Goal: Task Accomplishment & Management: Manage account settings

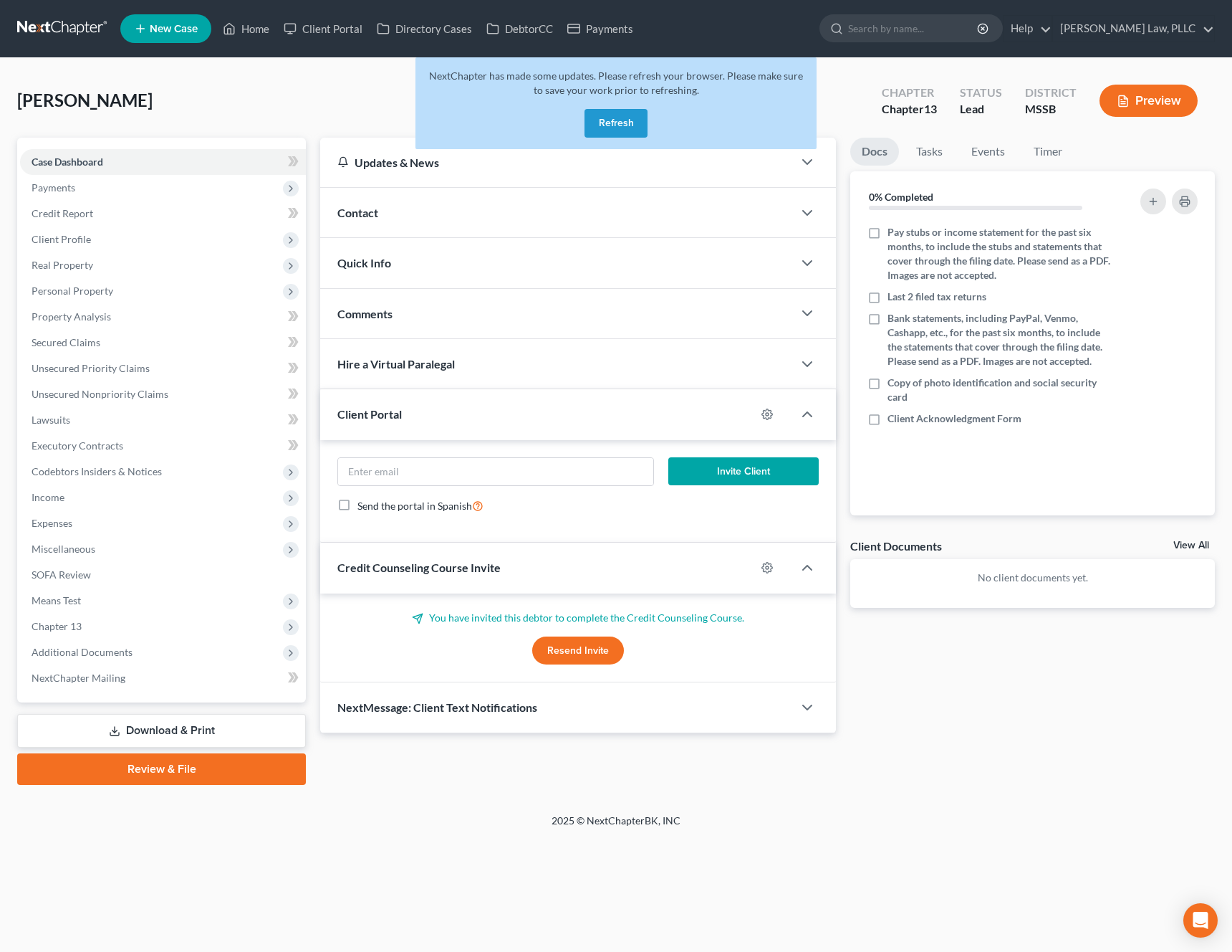
click at [614, 123] on button "Refresh" at bounding box center [616, 123] width 63 height 28
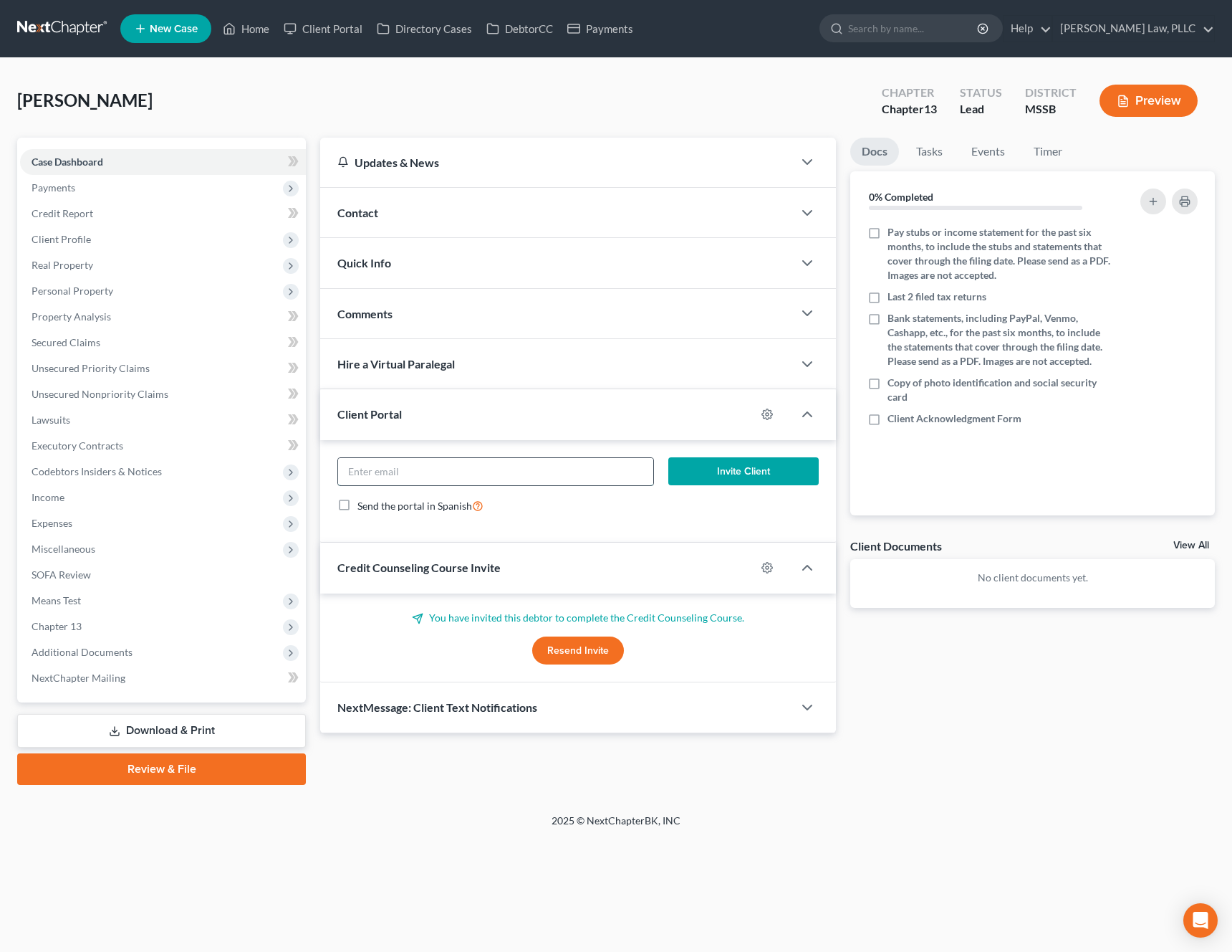
click at [396, 472] on input "email" at bounding box center [496, 472] width 315 height 27
paste input "bjsmithjackson06@gmail.com"
type input "bjsmithjackson06@gmail.com"
click at [762, 477] on button "Invite Client" at bounding box center [744, 471] width 151 height 28
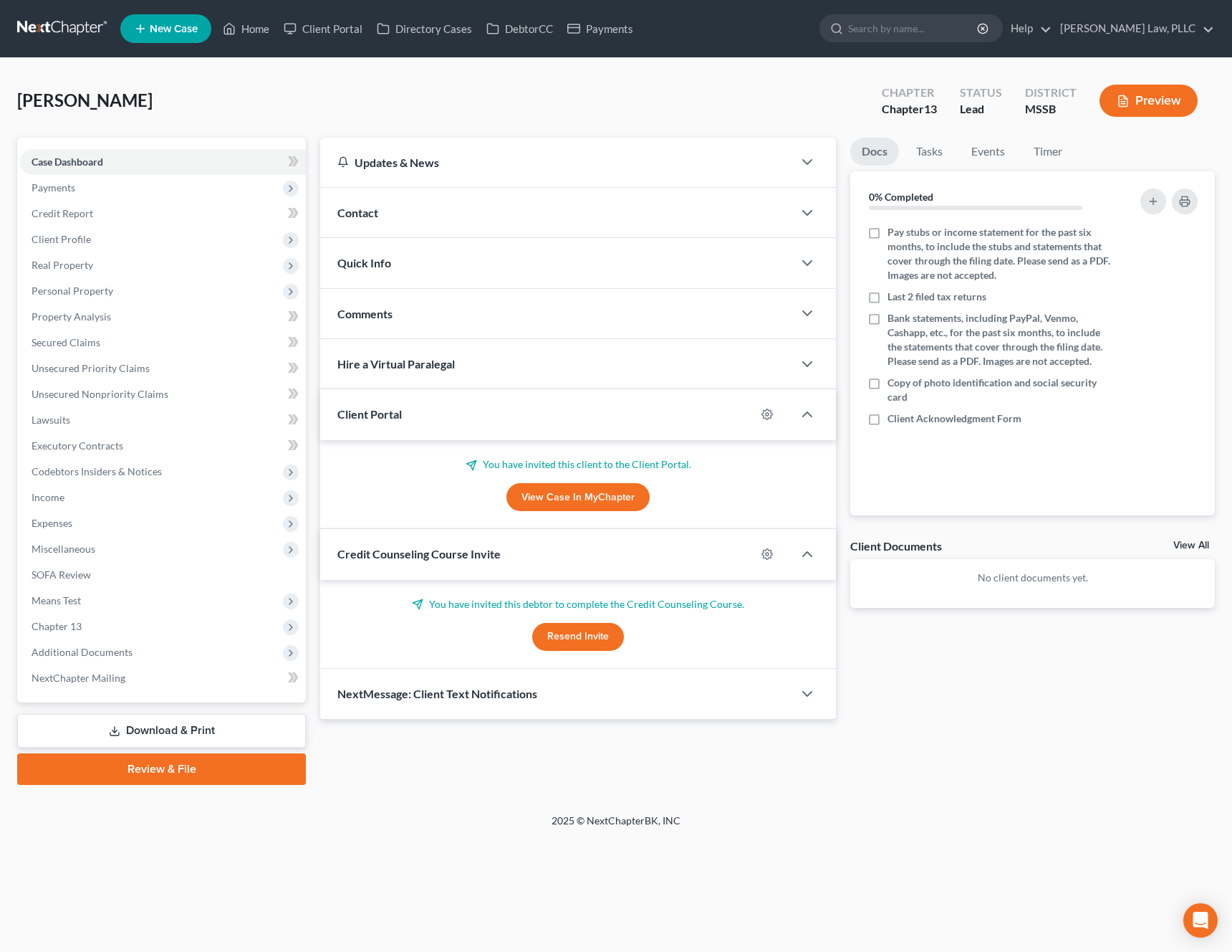
click at [601, 632] on button "Resend Invite" at bounding box center [578, 636] width 92 height 28
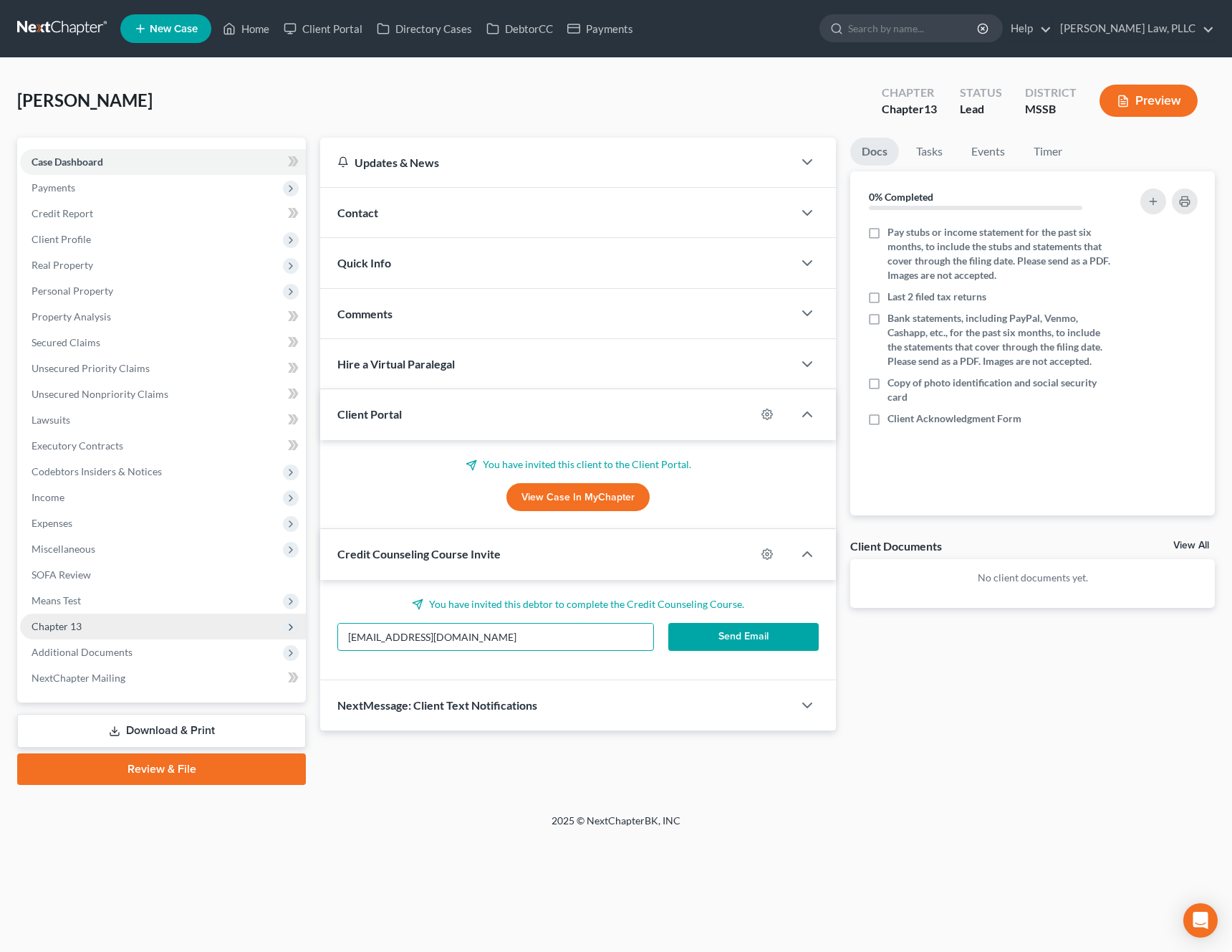
drag, startPoint x: 580, startPoint y: 635, endPoint x: 246, endPoint y: 620, distance: 334.3
click at [246, 620] on div "Petition Navigation Case Dashboard Payments Invoices Payments Payments Credit R…" at bounding box center [616, 460] width 1213 height 647
paste input "b"
type input "bjsmithjackson06@gmail.com"
click at [761, 643] on button "Send Email" at bounding box center [744, 636] width 151 height 28
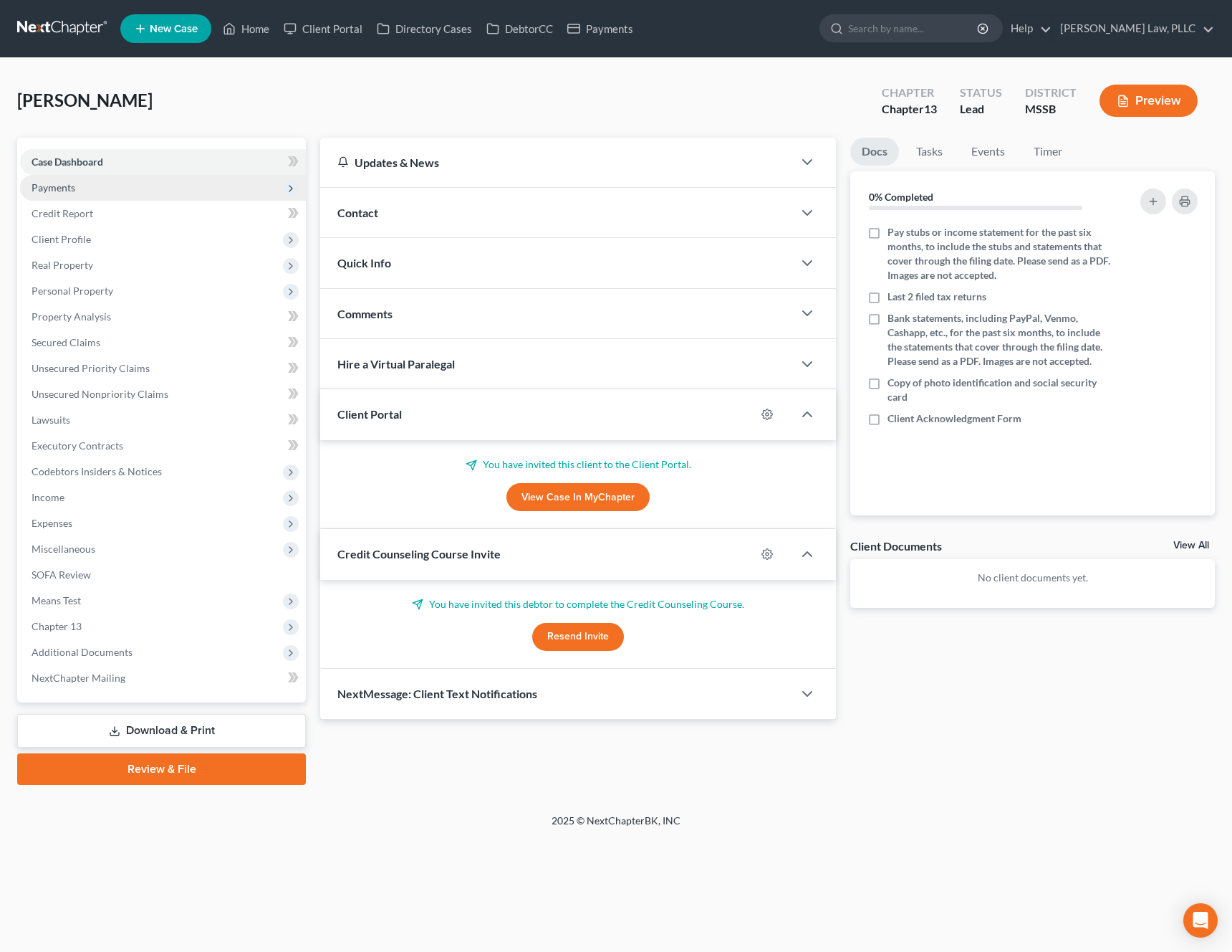
click at [84, 190] on span "Payments" at bounding box center [163, 188] width 286 height 26
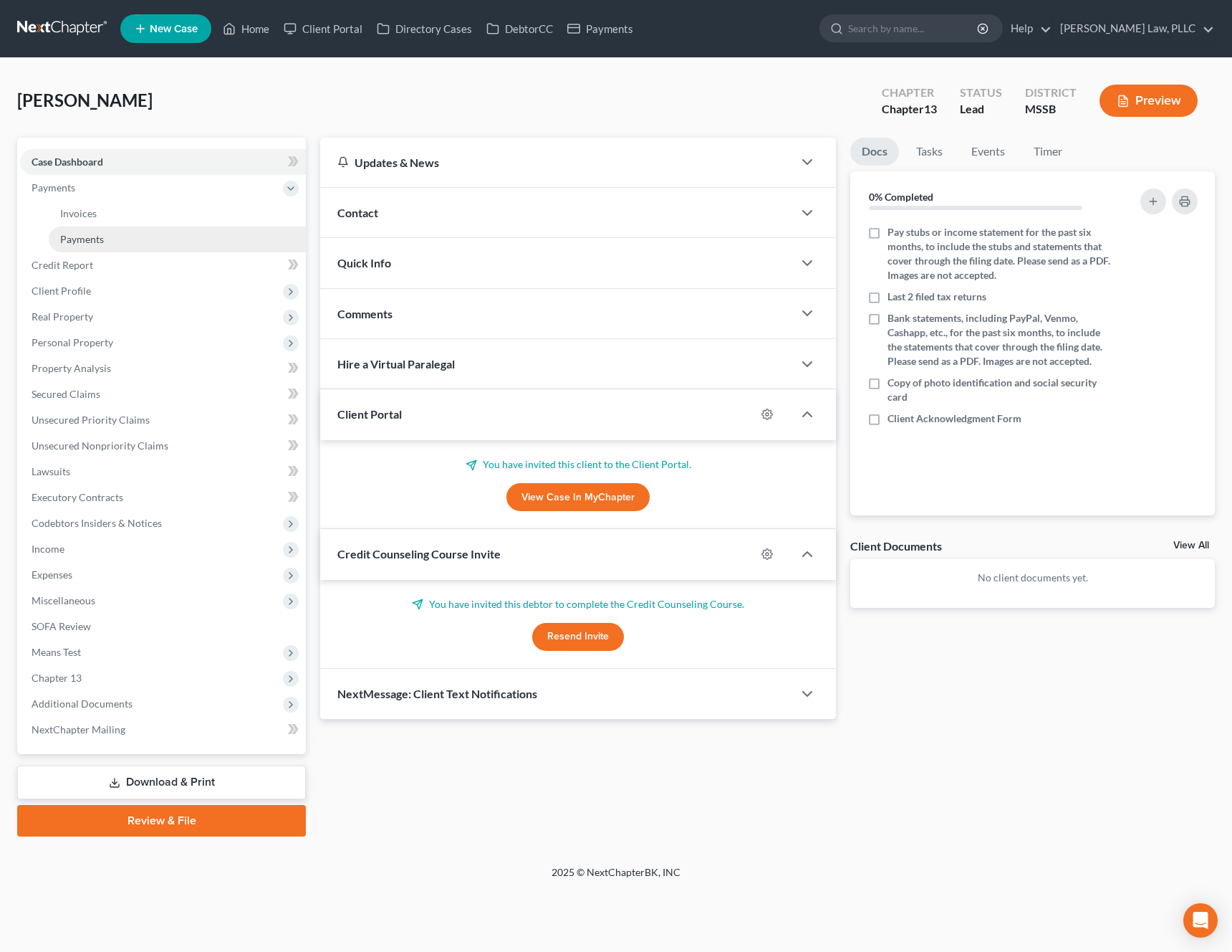
click at [76, 226] on link "Payments" at bounding box center [177, 239] width 258 height 26
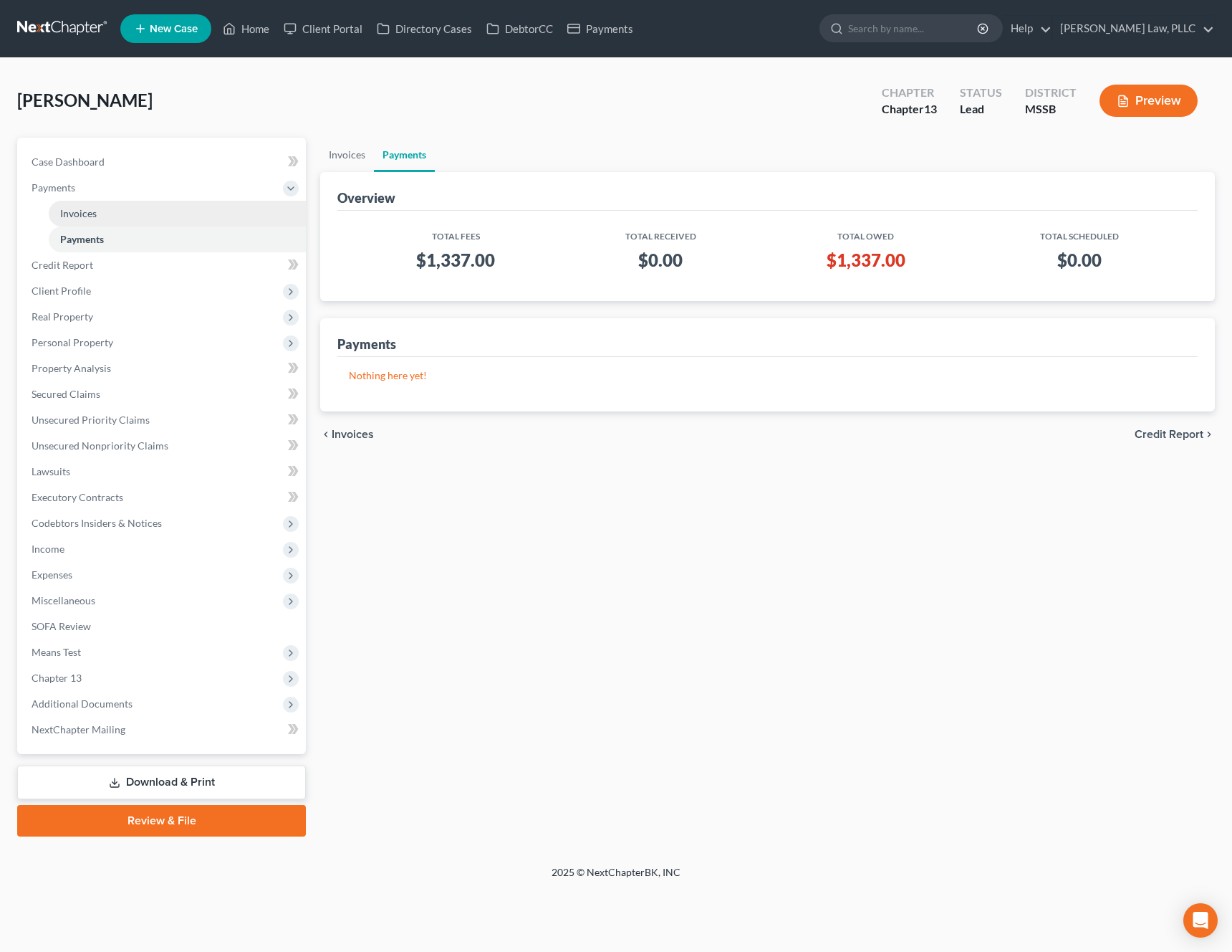
click at [87, 212] on span "Invoices" at bounding box center [78, 212] width 36 height 12
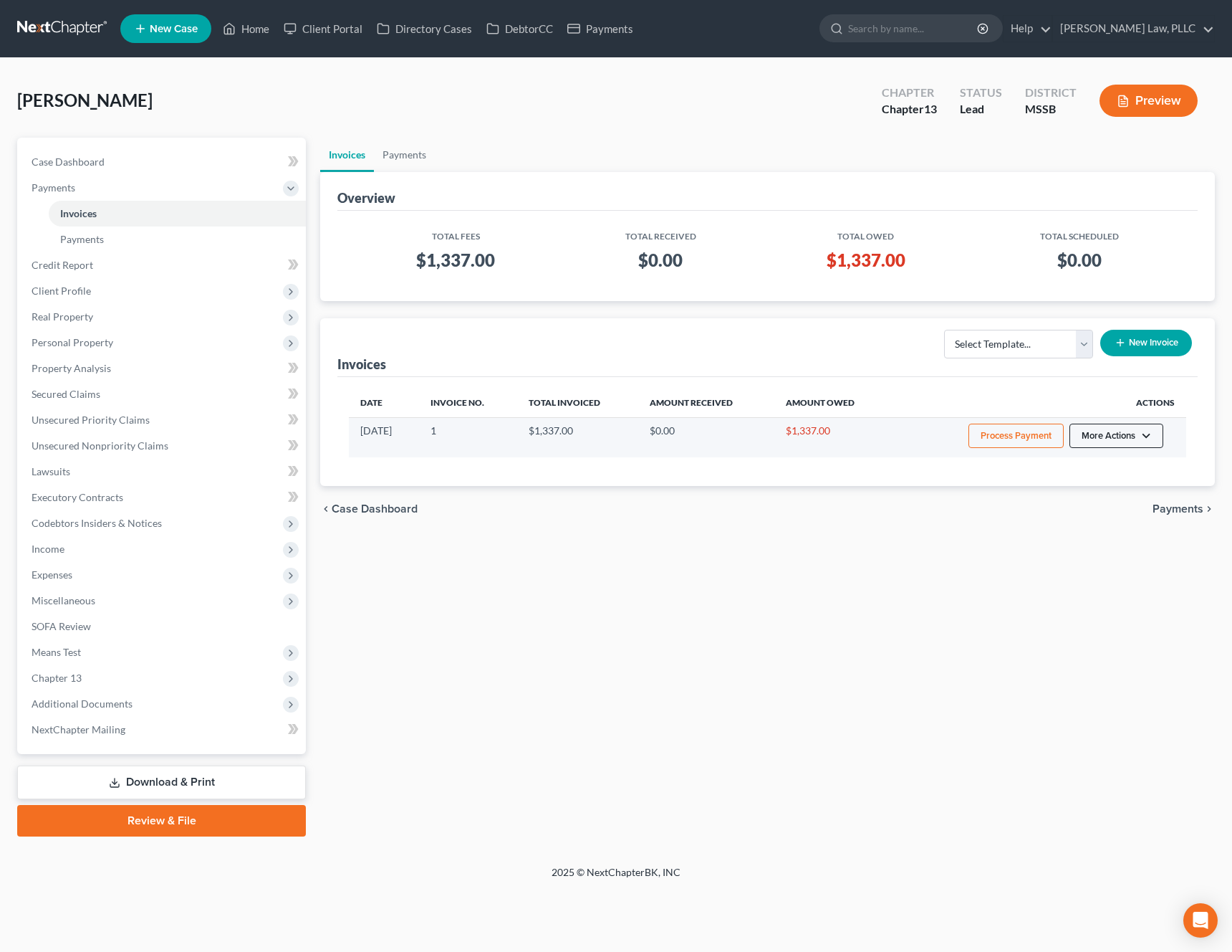
click at [1143, 434] on button "More Actions" at bounding box center [1117, 436] width 94 height 24
click at [1122, 466] on link "View/Edit" at bounding box center [1137, 466] width 168 height 24
select select "0"
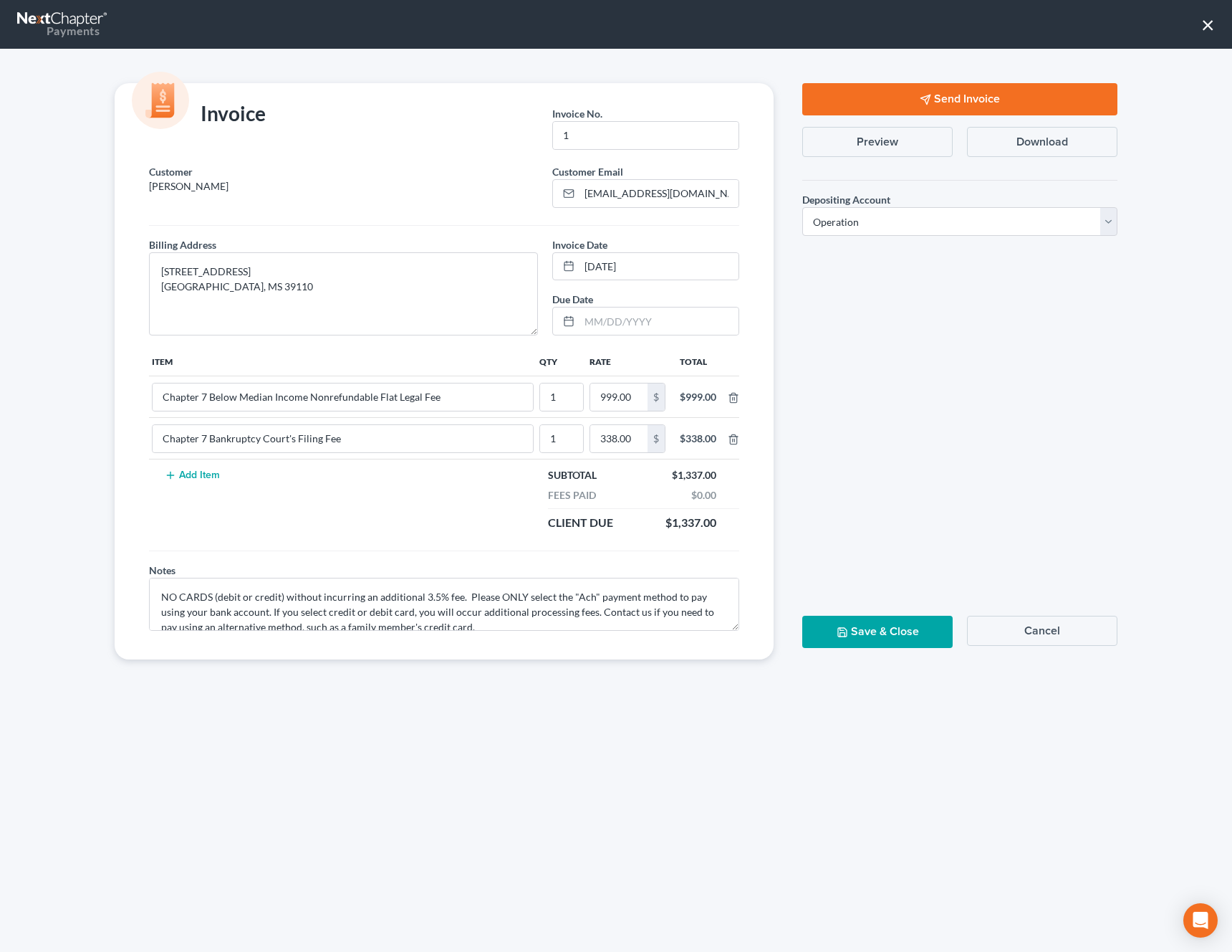
click at [959, 95] on button "Send Invoice" at bounding box center [960, 99] width 315 height 32
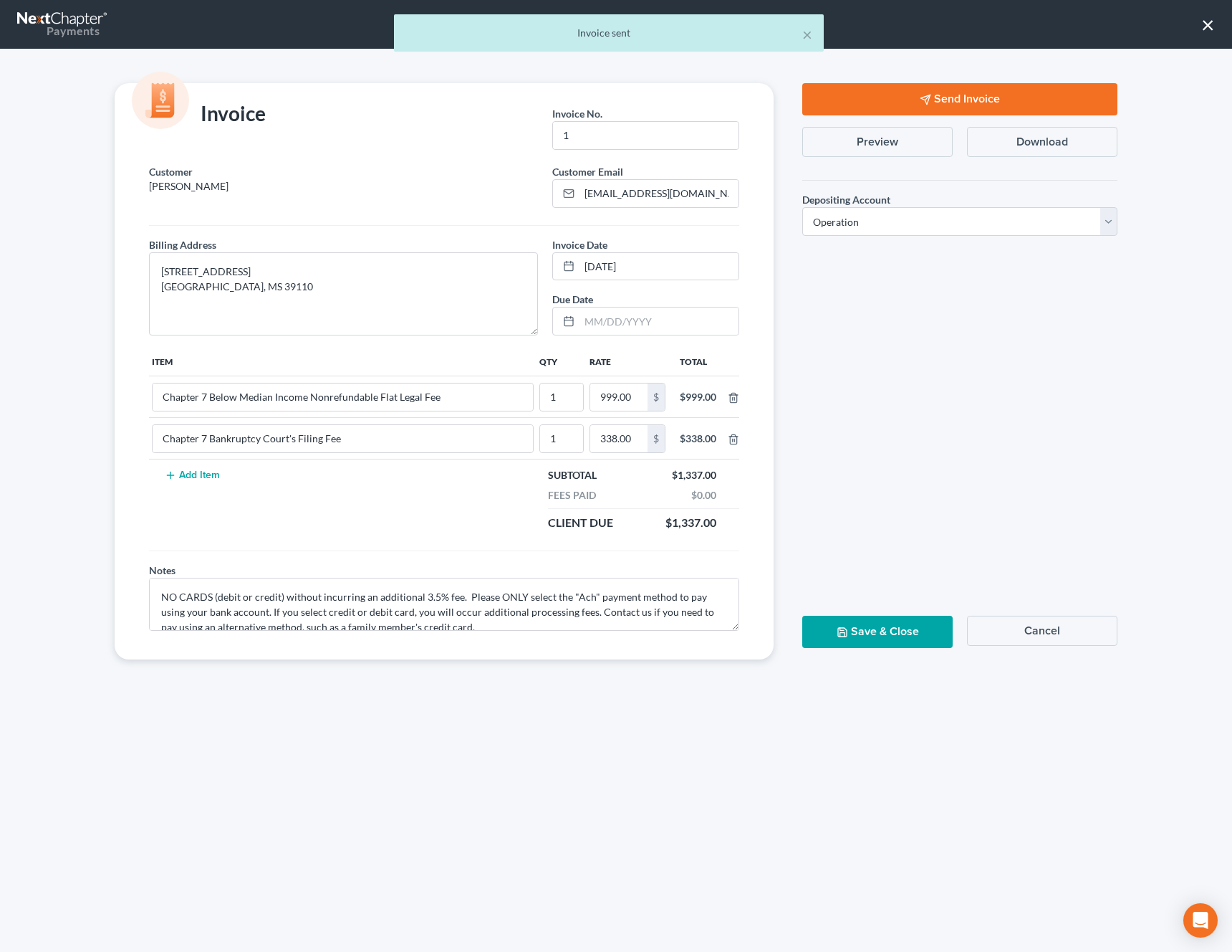
click at [857, 622] on button "Save & Close" at bounding box center [878, 631] width 150 height 32
